Goal: Information Seeking & Learning: Learn about a topic

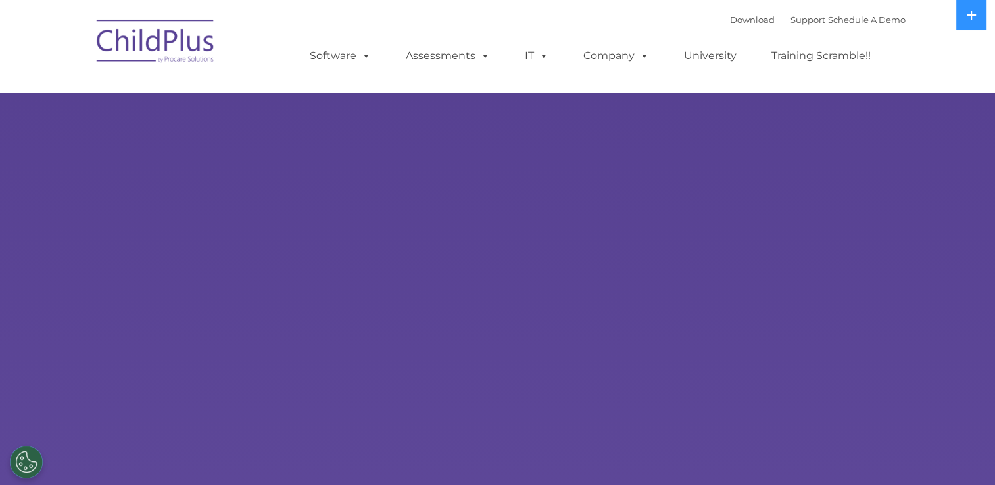
select select "MEDIUM"
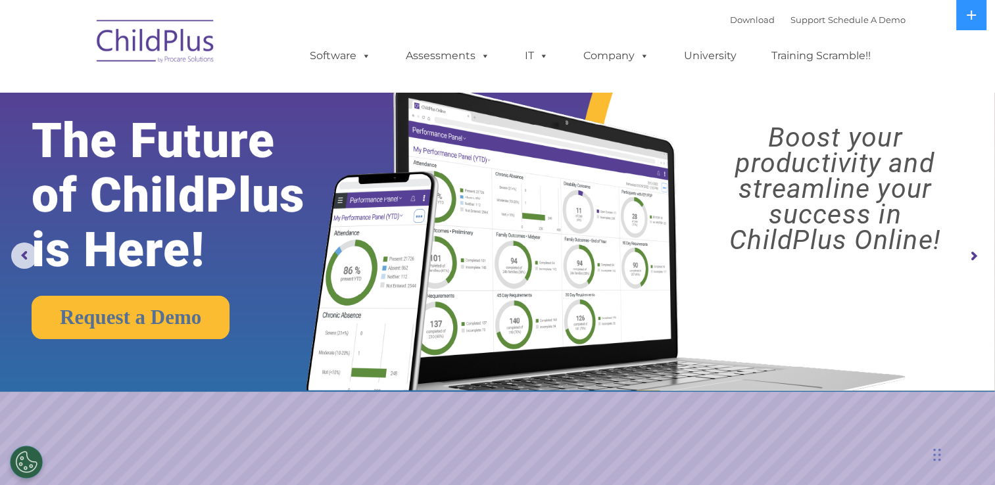
click at [26, 216] on img at bounding box center [497, 196] width 995 height 392
click at [970, 252] on rs-arrow at bounding box center [973, 256] width 26 height 26
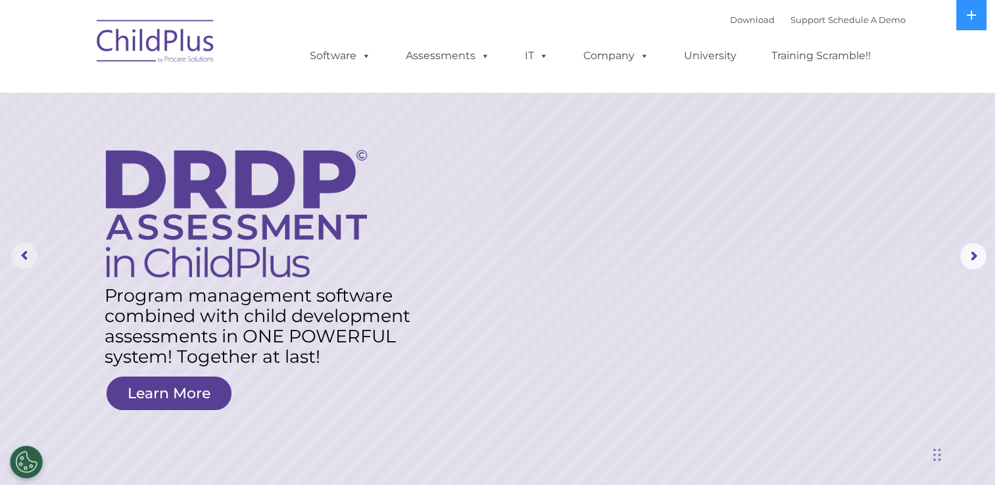
click at [22, 252] on rs-arrow at bounding box center [24, 256] width 26 height 26
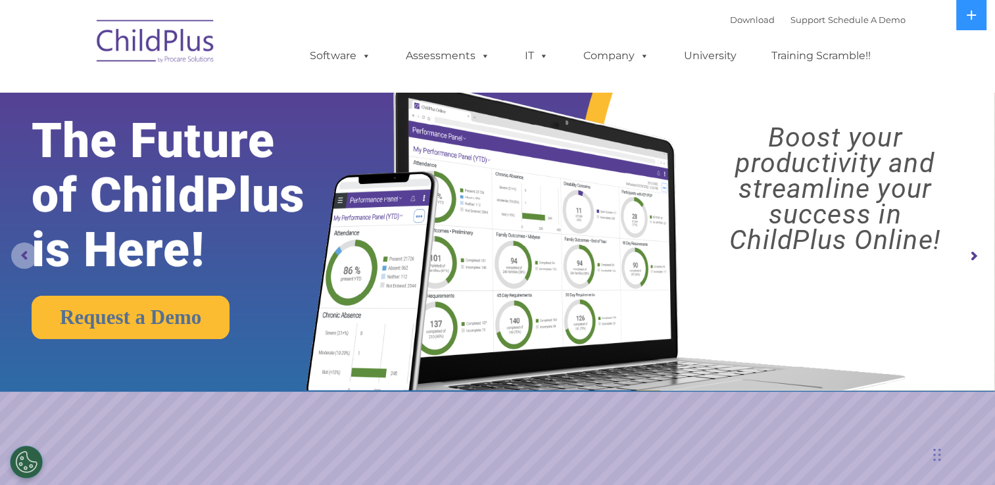
click at [22, 252] on rs-arrow at bounding box center [24, 256] width 26 height 26
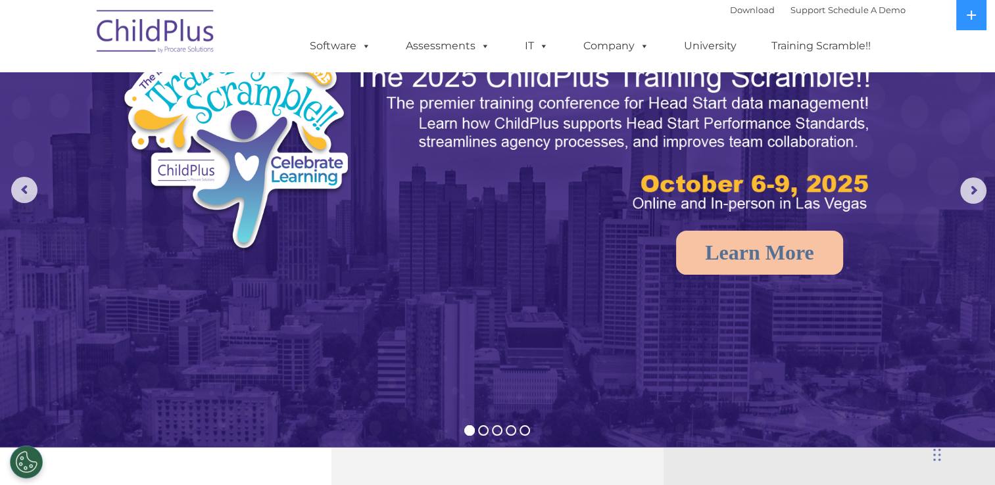
scroll to position [66, 0]
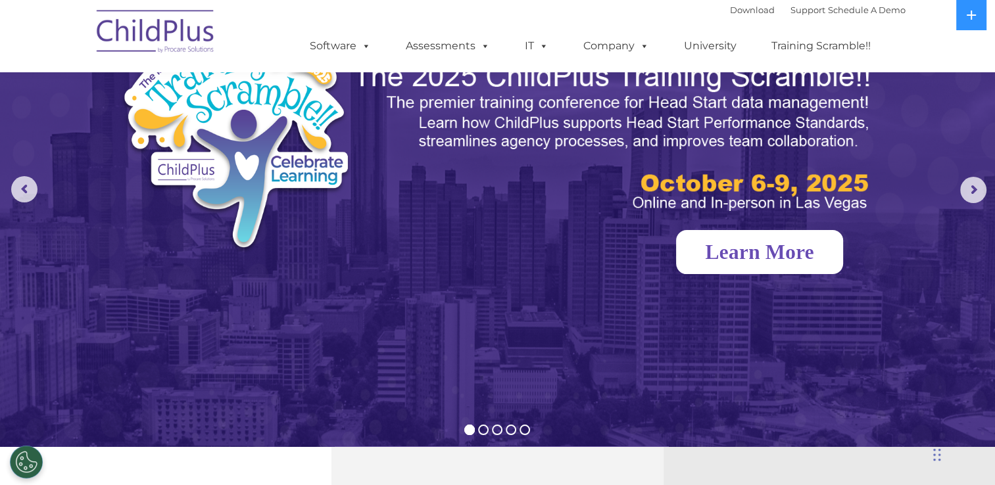
click at [724, 254] on link "Learn More" at bounding box center [759, 252] width 167 height 44
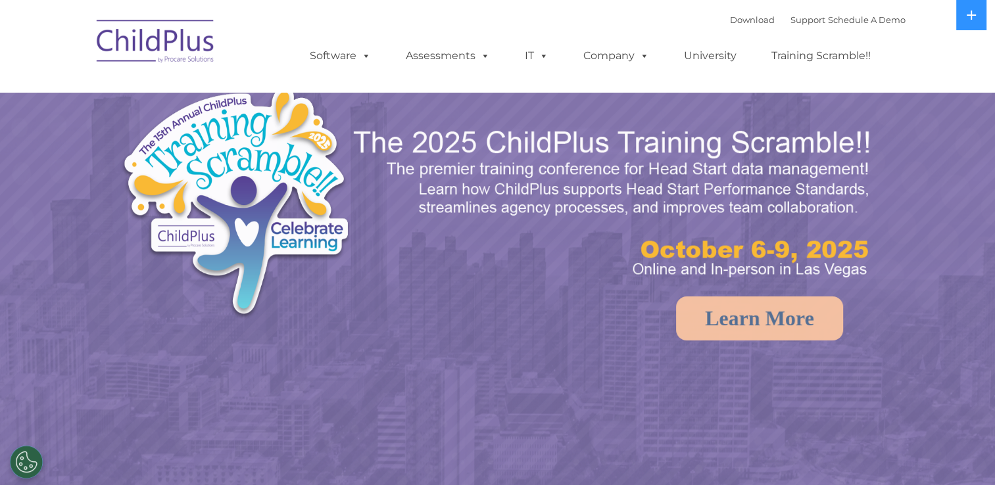
select select "MEDIUM"
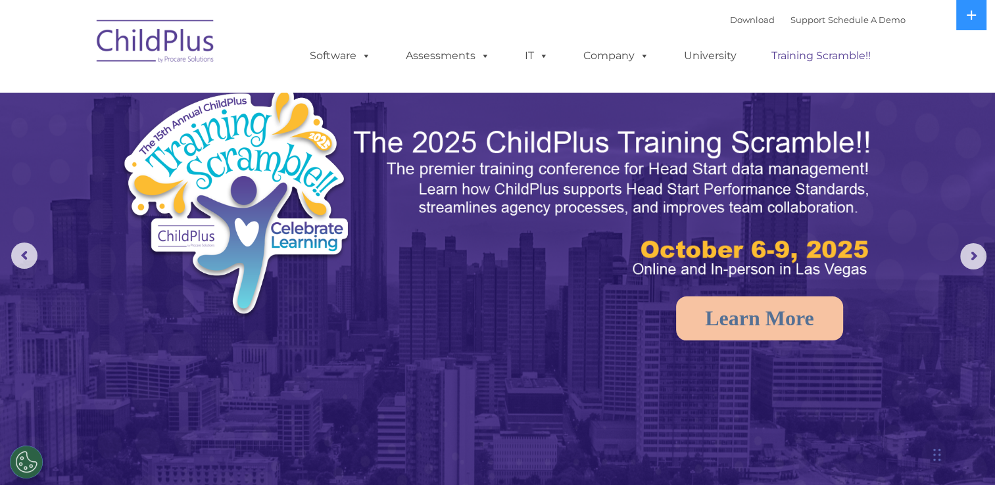
click at [813, 57] on link "Training Scramble!!" at bounding box center [821, 56] width 126 height 26
